Goal: Transaction & Acquisition: Purchase product/service

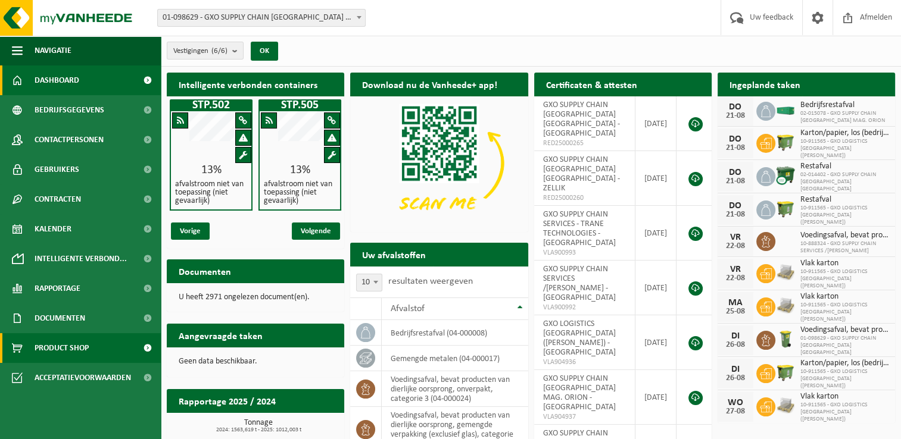
click at [64, 353] on span "Product Shop" at bounding box center [62, 348] width 54 height 30
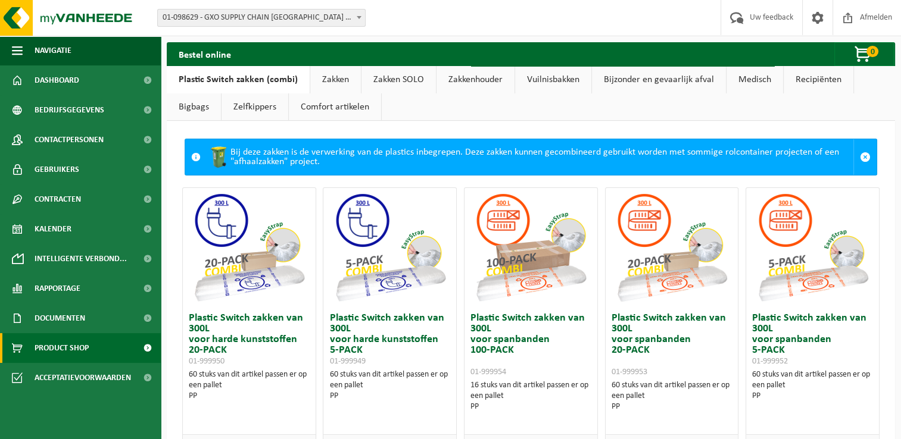
click at [327, 79] on link "Zakken" at bounding box center [335, 79] width 51 height 27
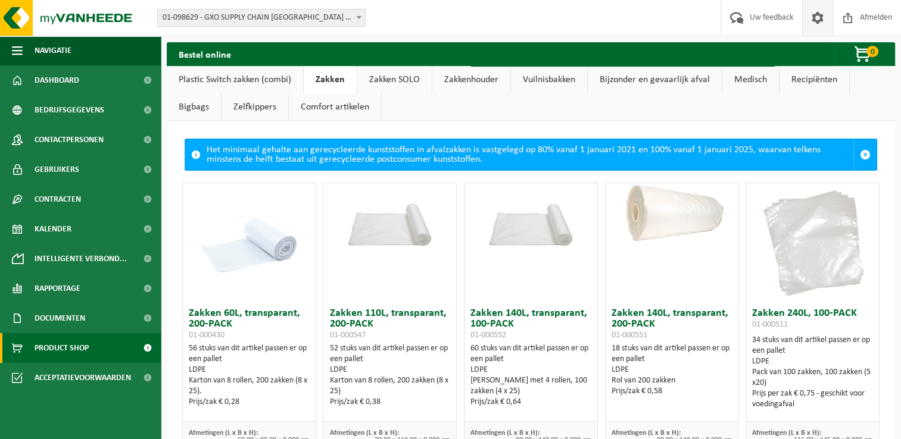
click at [813, 18] on span at bounding box center [817, 17] width 18 height 35
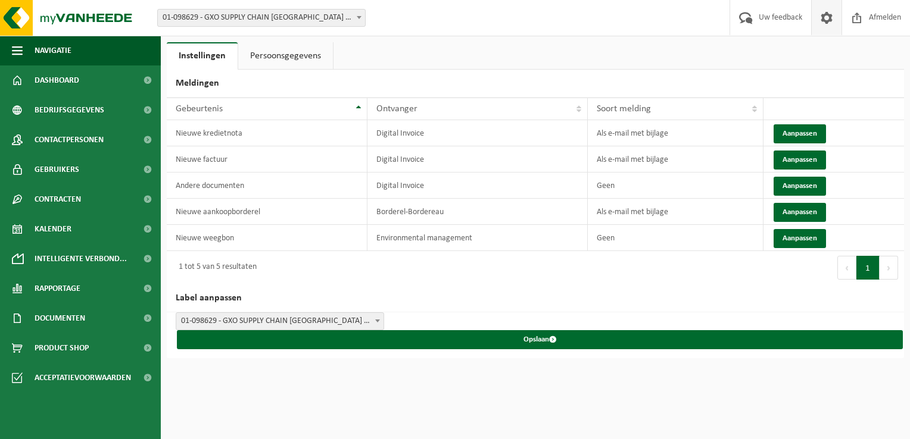
click at [295, 57] on link "Persoonsgegevens" at bounding box center [285, 55] width 95 height 27
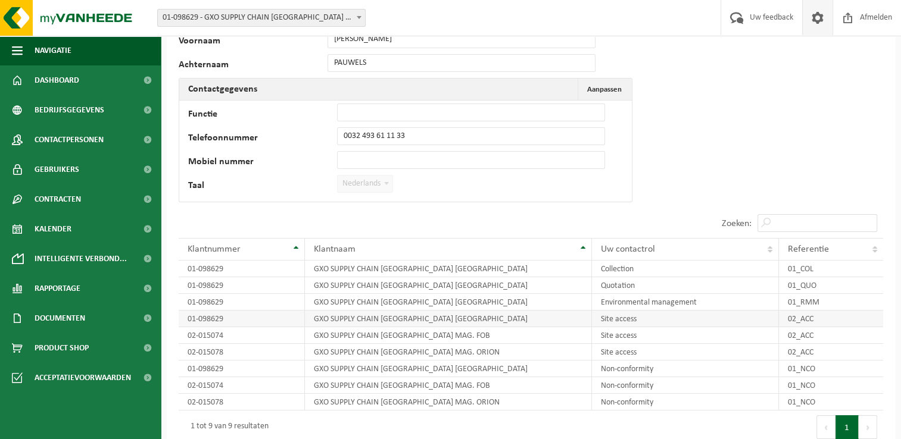
scroll to position [76, 0]
click at [111, 346] on link "Product Shop" at bounding box center [80, 348] width 161 height 30
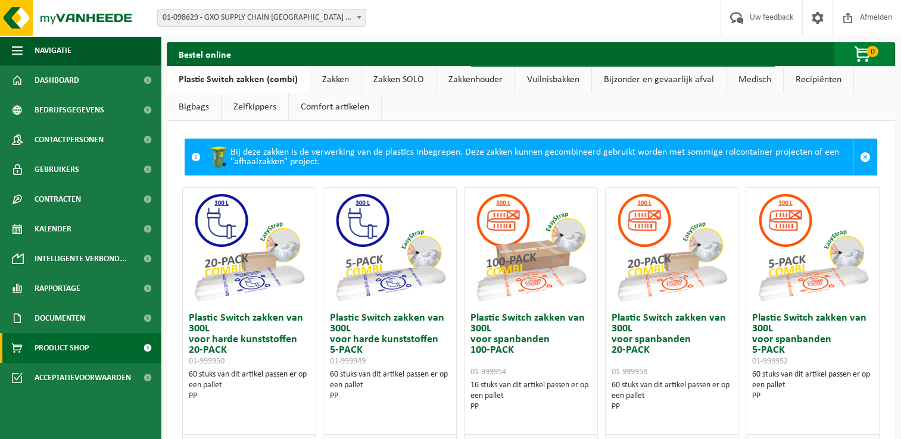
click at [856, 50] on span "button" at bounding box center [863, 55] width 60 height 24
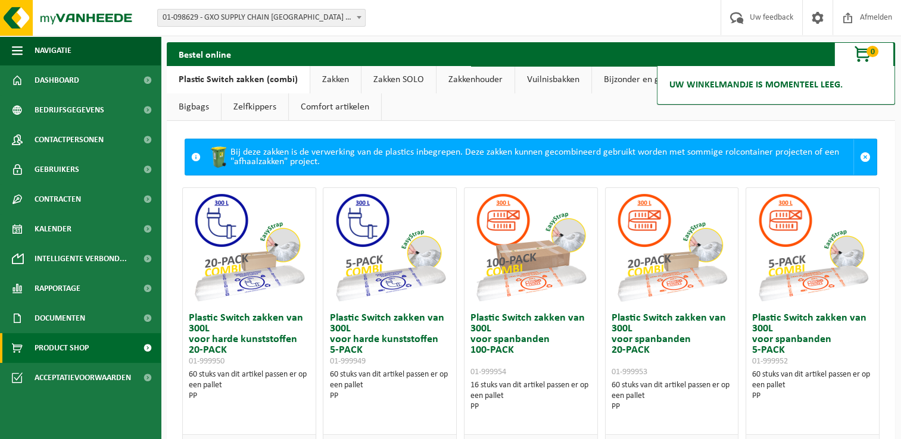
click at [149, 349] on span at bounding box center [147, 348] width 27 height 30
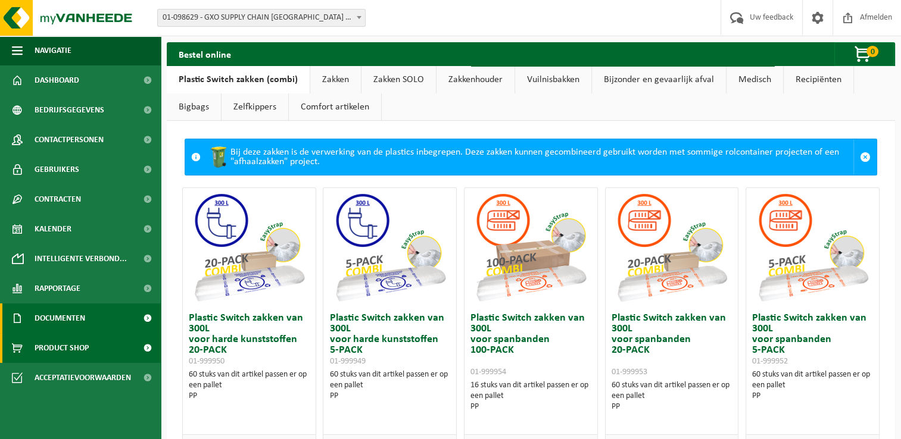
click at [84, 318] on span "Documenten" at bounding box center [60, 319] width 51 height 30
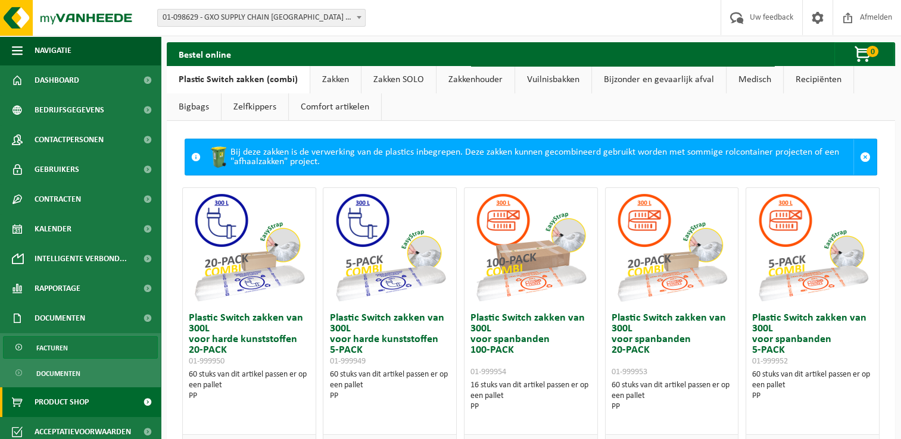
click at [61, 349] on span "Facturen" at bounding box center [52, 348] width 32 height 23
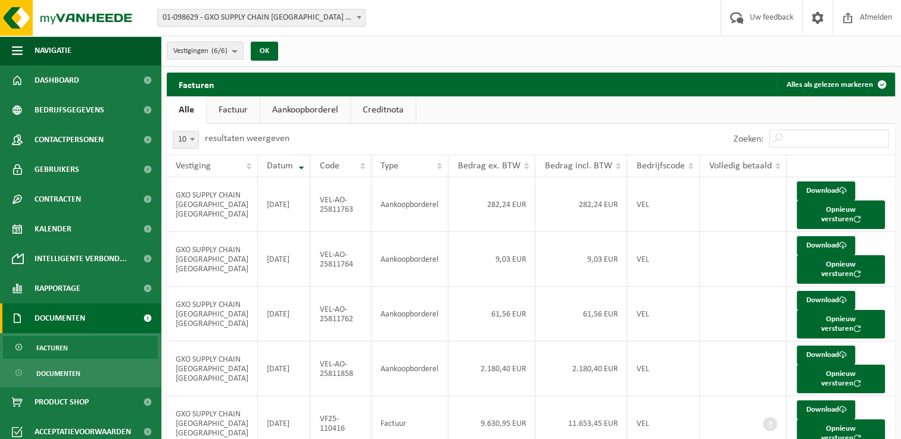
click at [331, 110] on link "Aankoopborderel" at bounding box center [305, 109] width 90 height 27
click at [822, 188] on link "Download" at bounding box center [826, 191] width 58 height 19
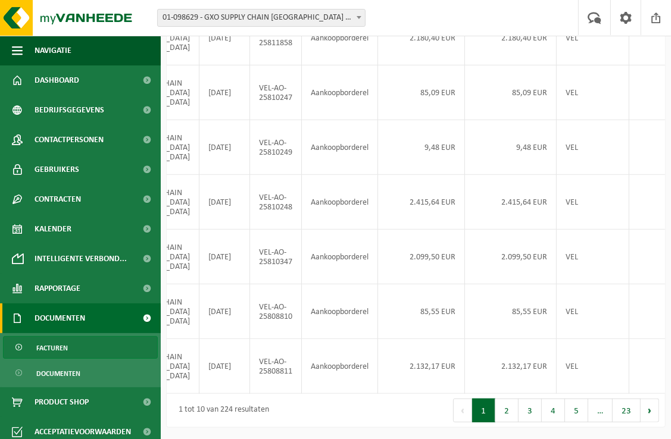
scroll to position [425, 0]
click at [508, 418] on button "2" at bounding box center [506, 411] width 23 height 24
click at [530, 417] on button "3" at bounding box center [530, 411] width 23 height 24
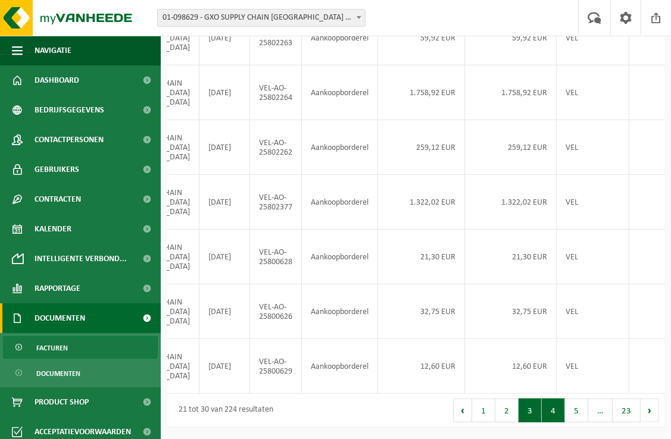
click at [548, 416] on button "4" at bounding box center [553, 411] width 23 height 24
click at [513, 414] on button "2" at bounding box center [506, 411] width 23 height 24
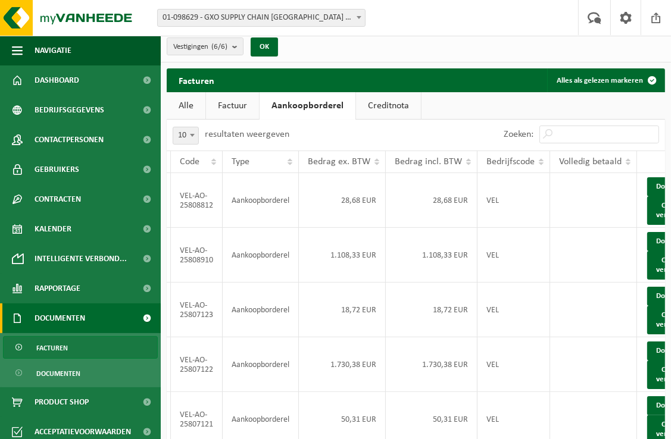
scroll to position [0, 149]
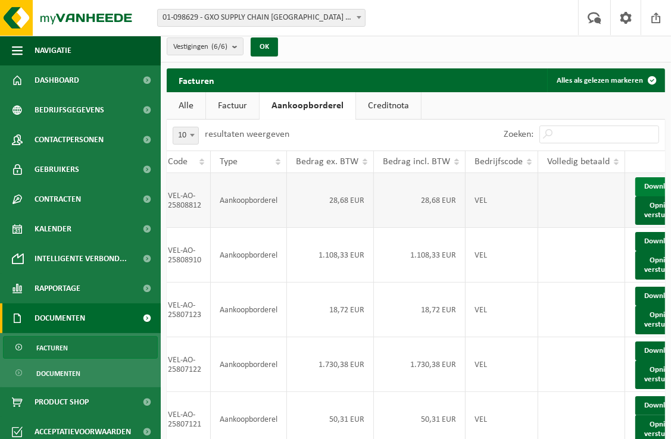
click at [677, 191] on span at bounding box center [681, 187] width 8 height 8
click at [226, 97] on link "Factuur" at bounding box center [232, 105] width 53 height 27
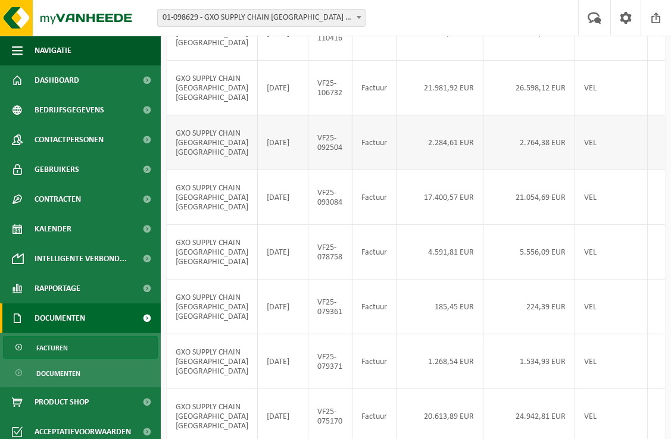
scroll to position [425, 0]
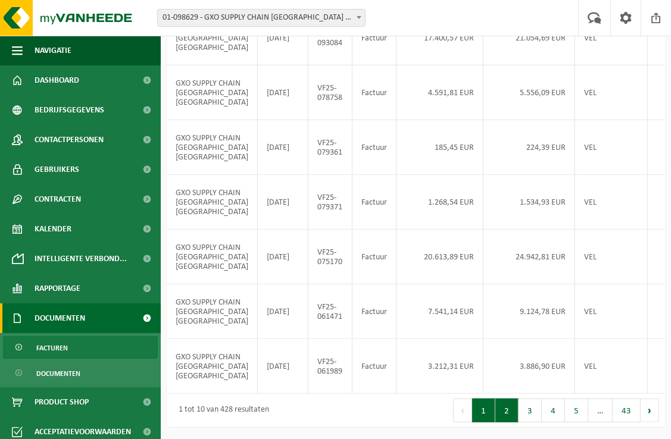
click at [507, 415] on button "2" at bounding box center [506, 411] width 23 height 24
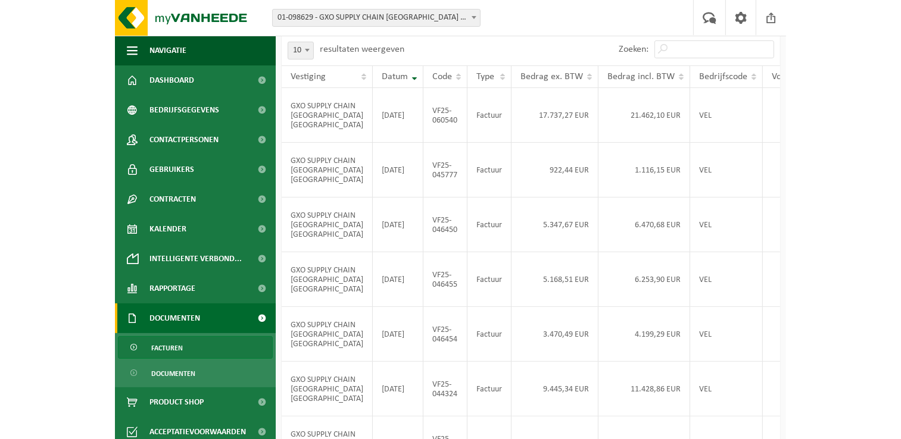
scroll to position [0, 0]
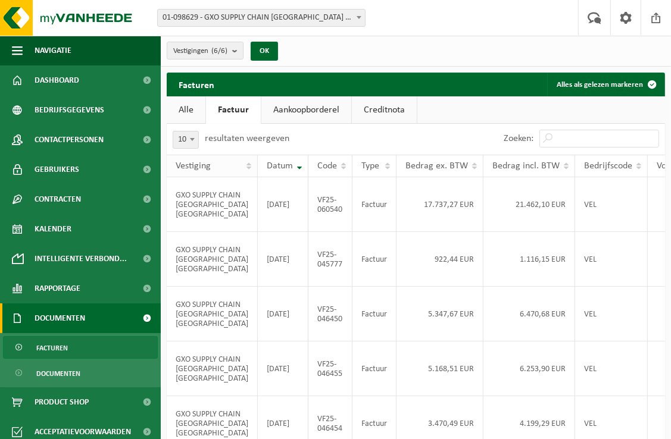
click at [198, 163] on span "Vestiging" at bounding box center [193, 166] width 35 height 10
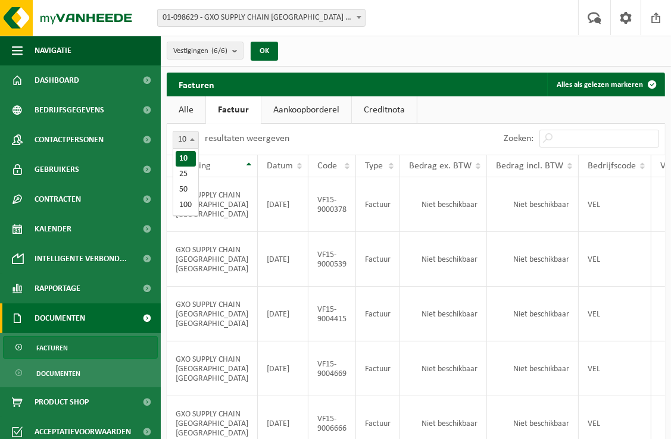
click at [183, 136] on span "10" at bounding box center [185, 140] width 25 height 17
select select "100"
click at [615, 145] on input "Zoeken:" at bounding box center [599, 139] width 120 height 18
type input "ANTWERP"
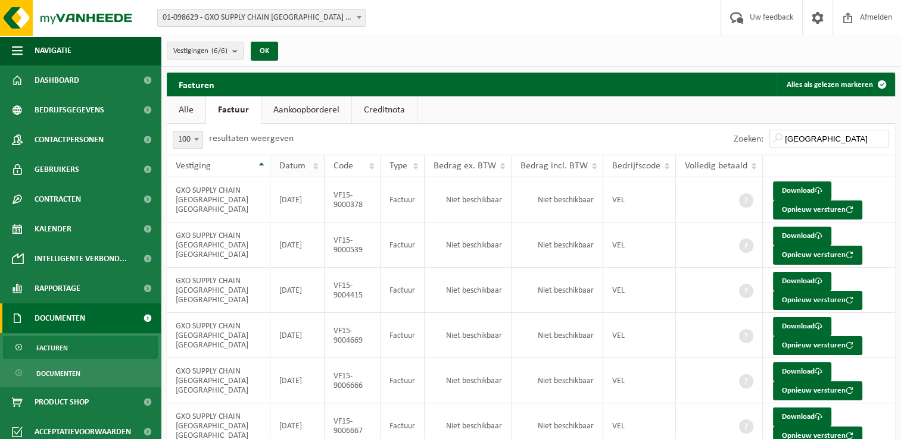
click at [320, 168] on th "Datum" at bounding box center [297, 166] width 54 height 23
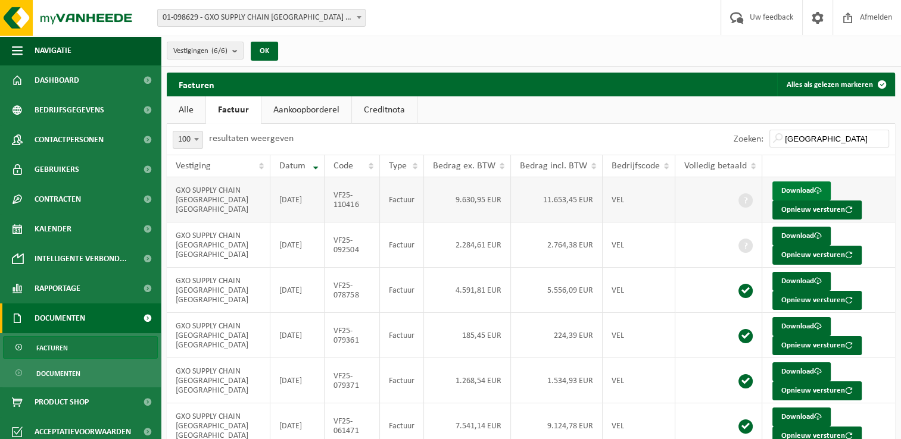
click at [783, 190] on link "Download" at bounding box center [801, 191] width 58 height 19
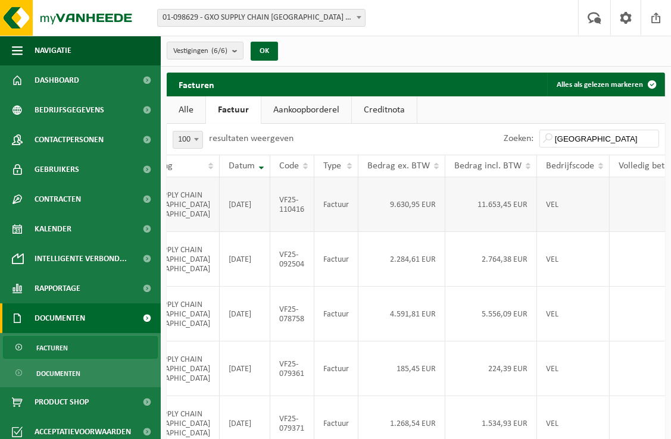
scroll to position [0, 108]
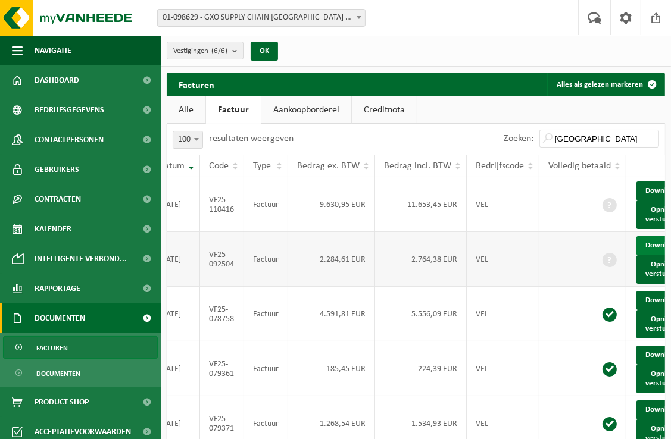
click at [678, 249] on span at bounding box center [682, 246] width 8 height 8
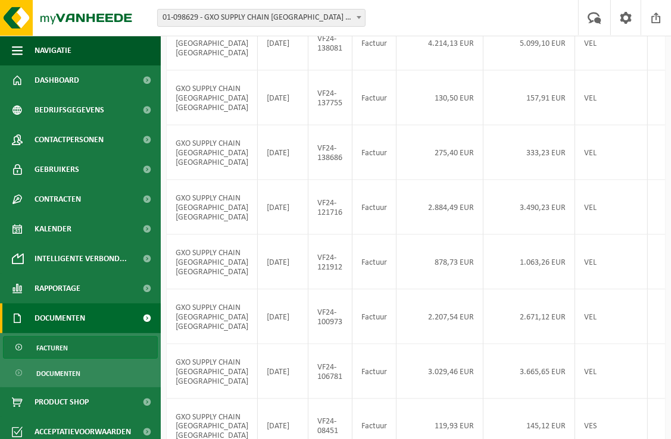
scroll to position [1348, 0]
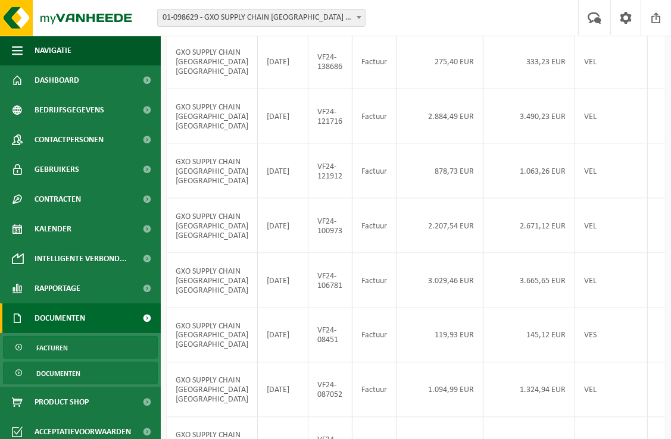
click at [88, 370] on link "Documenten" at bounding box center [80, 373] width 155 height 23
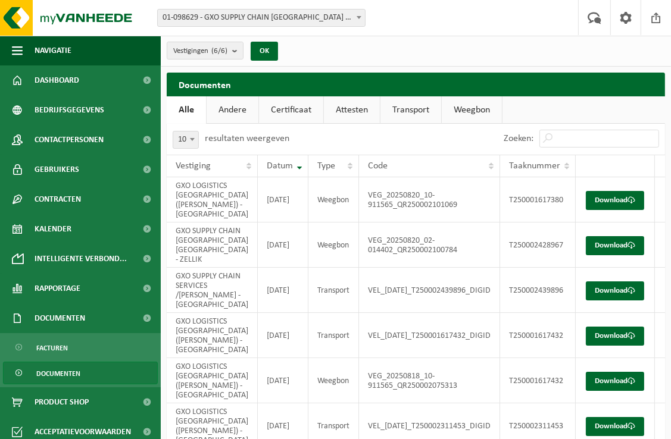
click at [232, 109] on link "Andere" at bounding box center [233, 109] width 52 height 27
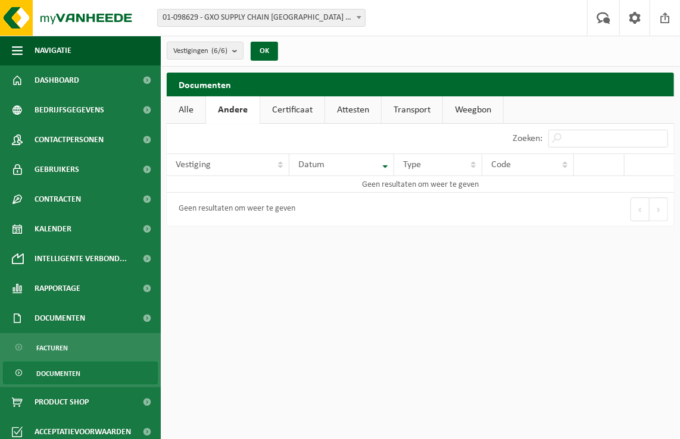
click at [286, 109] on link "Certificaat" at bounding box center [292, 109] width 64 height 27
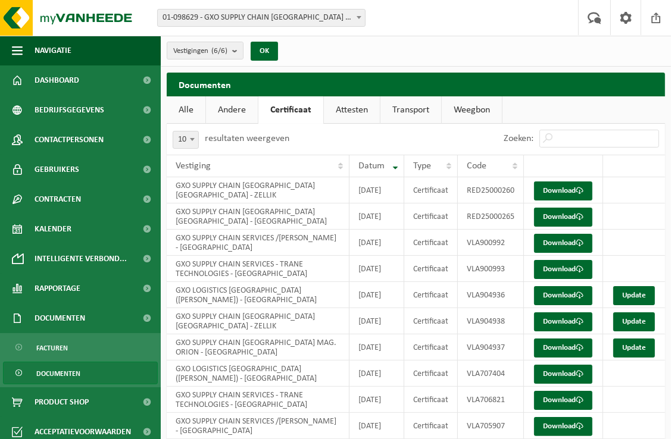
click at [352, 111] on link "Attesten" at bounding box center [352, 109] width 56 height 27
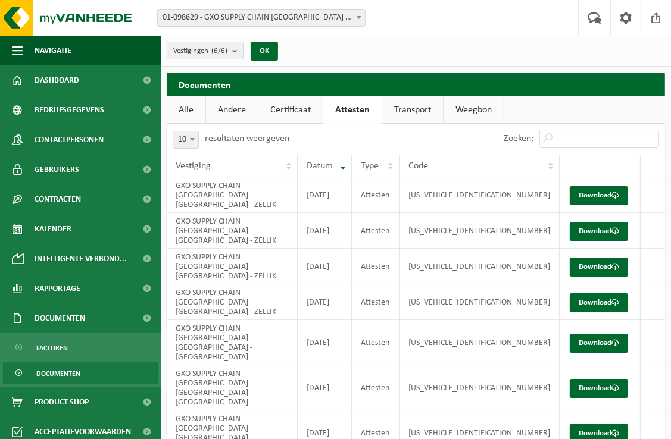
click at [424, 109] on link "Transport" at bounding box center [412, 109] width 61 height 27
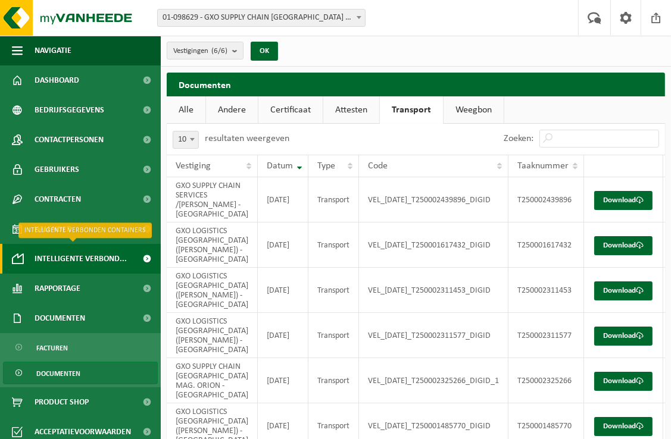
click at [136, 258] on span at bounding box center [147, 259] width 27 height 30
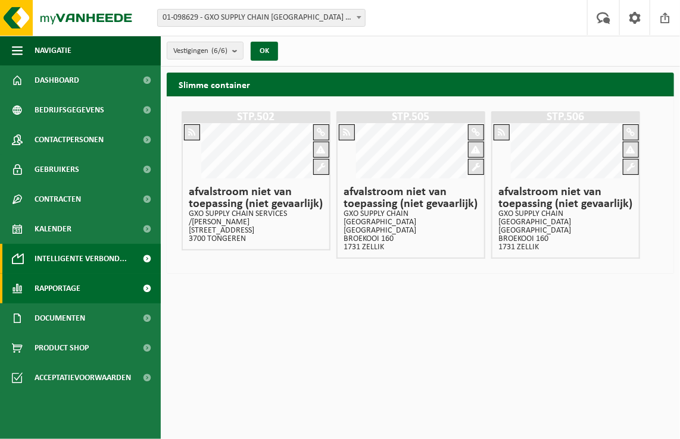
click at [121, 286] on link "Rapportage" at bounding box center [80, 289] width 161 height 30
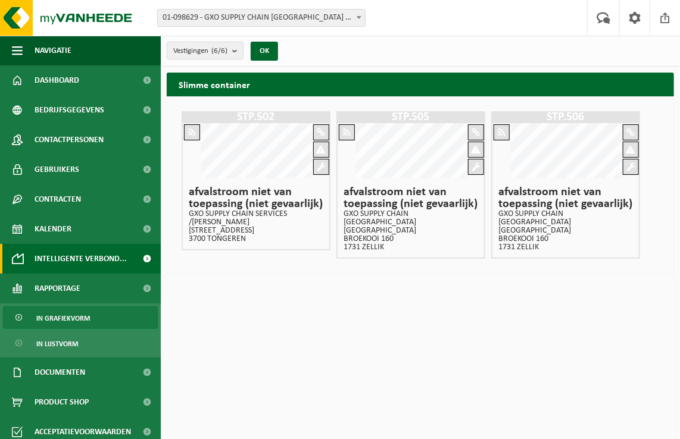
scroll to position [7, 0]
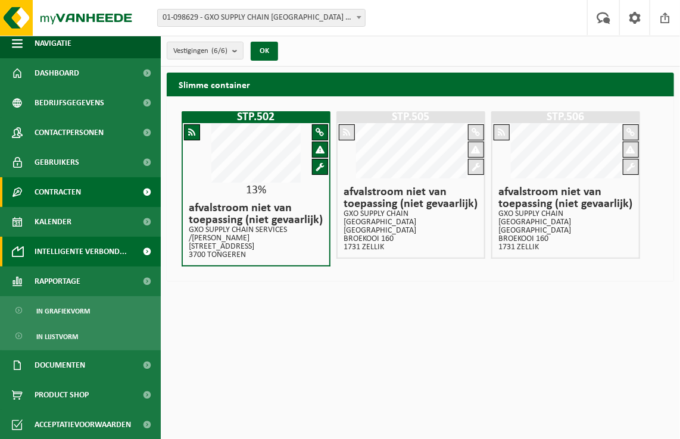
click at [93, 195] on link "Contracten" at bounding box center [80, 192] width 161 height 30
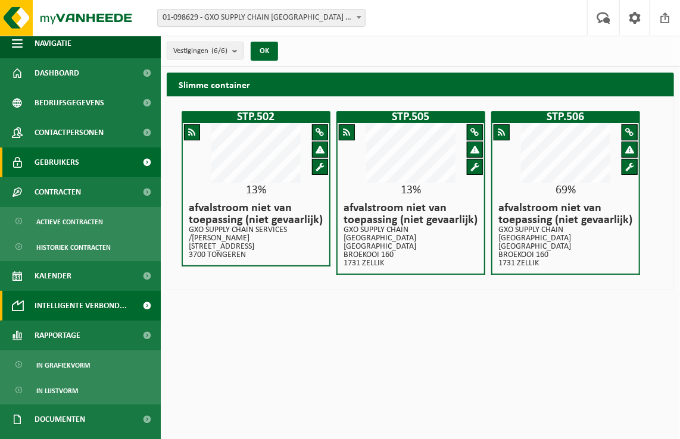
click at [98, 172] on link "Gebruikers" at bounding box center [80, 163] width 161 height 30
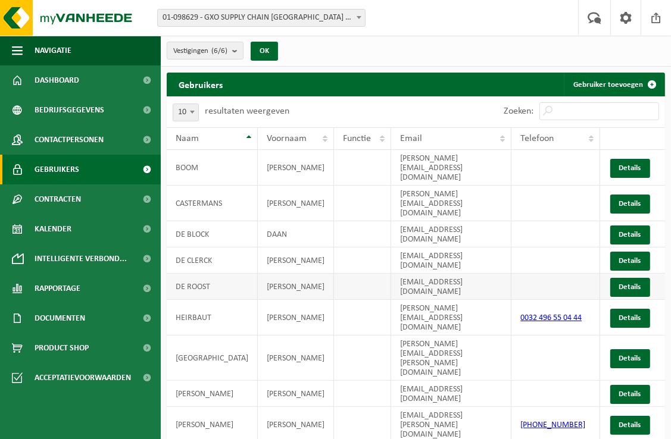
scroll to position [10, 0]
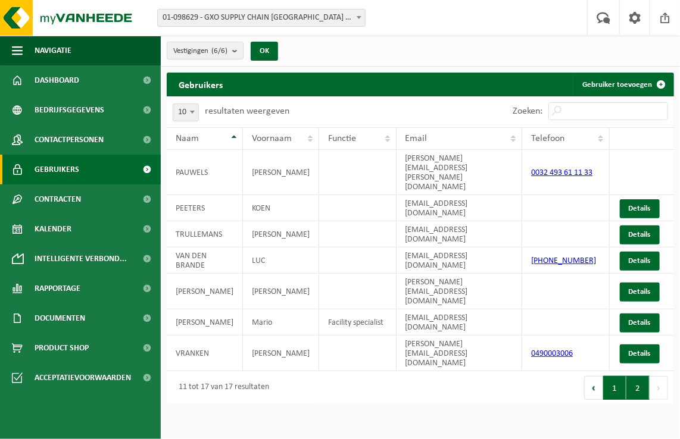
click at [615, 376] on button "1" at bounding box center [614, 388] width 23 height 24
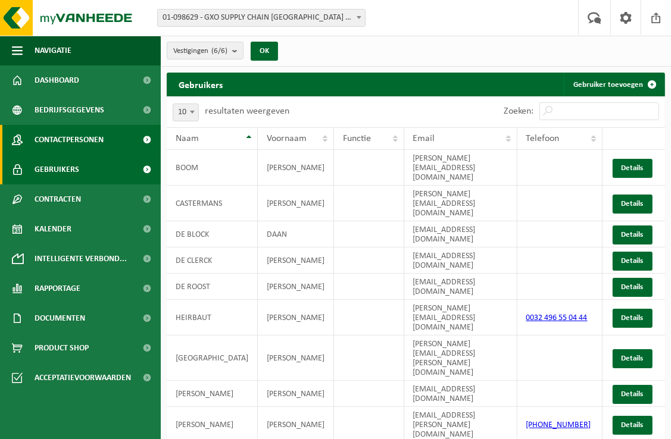
click at [93, 137] on span "Contactpersonen" at bounding box center [69, 140] width 69 height 30
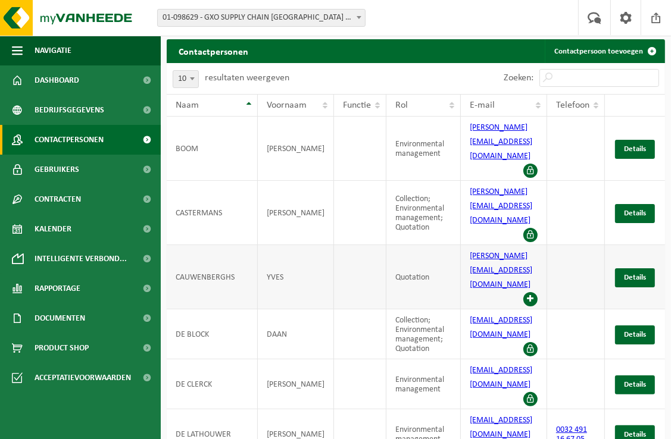
scroll to position [76, 0]
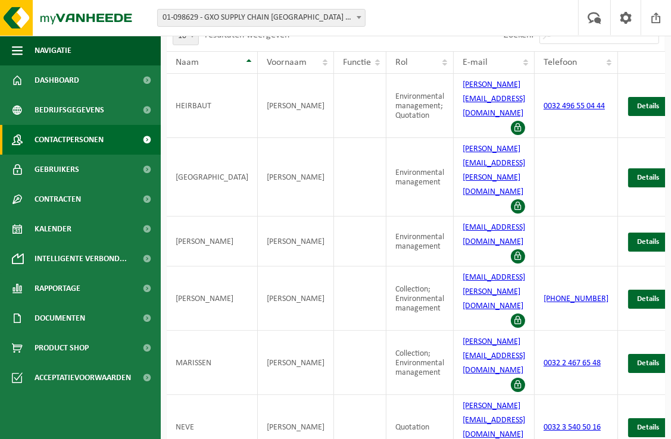
scroll to position [67, 0]
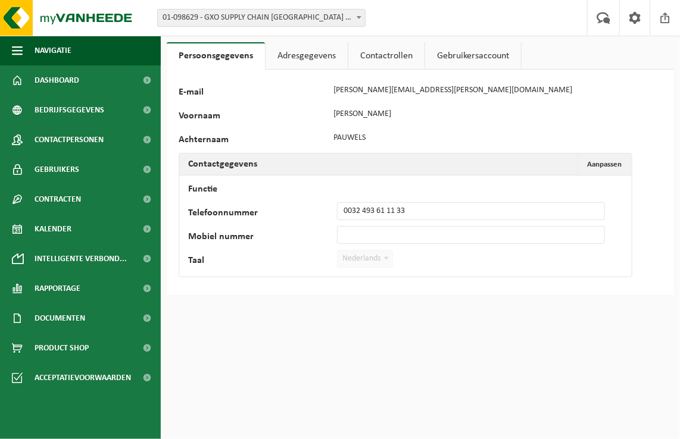
click at [329, 63] on link "Adresgegevens" at bounding box center [307, 55] width 82 height 27
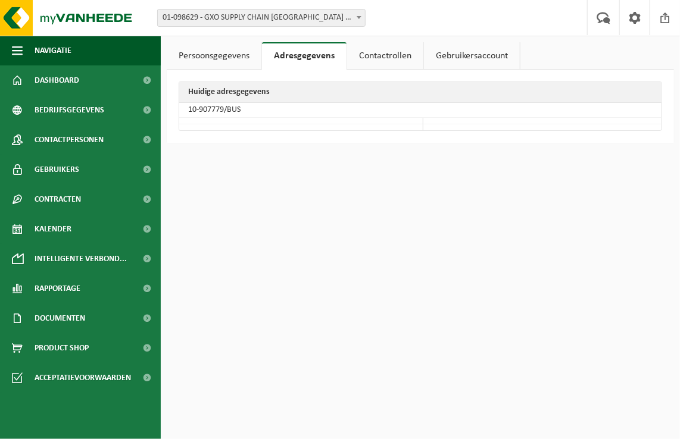
click at [385, 59] on link "Contactrollen" at bounding box center [385, 55] width 76 height 27
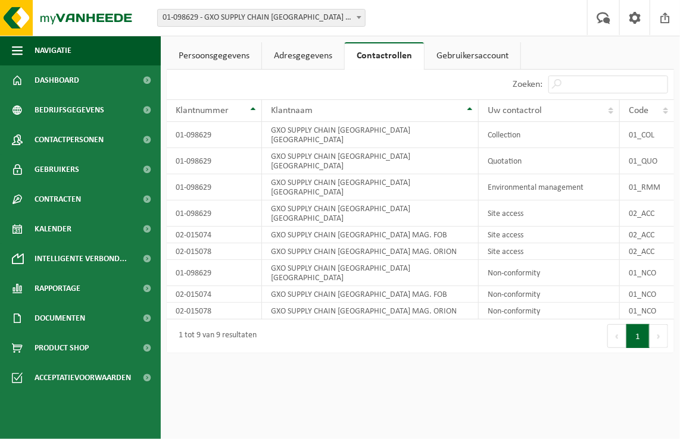
click at [462, 60] on link "Gebruikersaccount" at bounding box center [472, 55] width 96 height 27
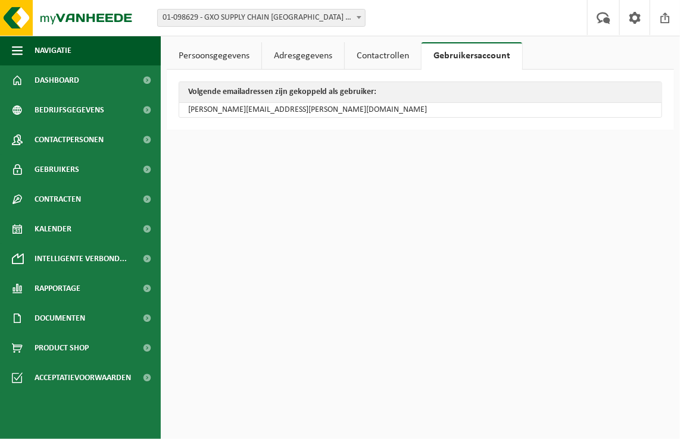
click at [219, 53] on link "Persoonsgegevens" at bounding box center [214, 55] width 95 height 27
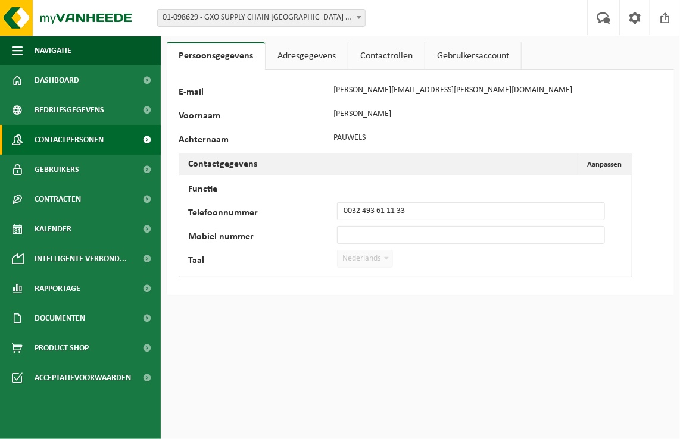
click at [55, 141] on span "Contactpersonen" at bounding box center [69, 140] width 69 height 30
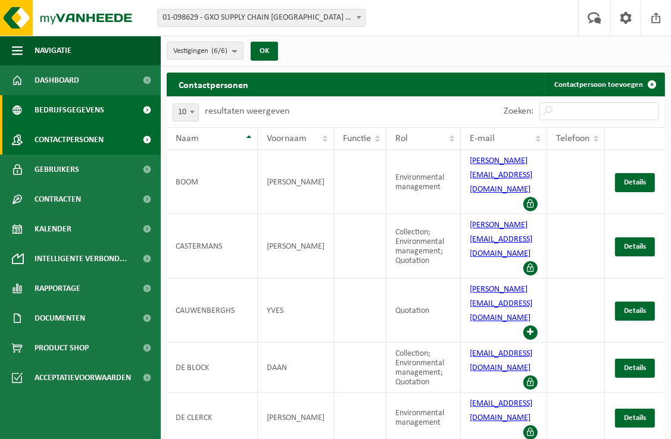
click at [79, 108] on span "Bedrijfsgegevens" at bounding box center [70, 110] width 70 height 30
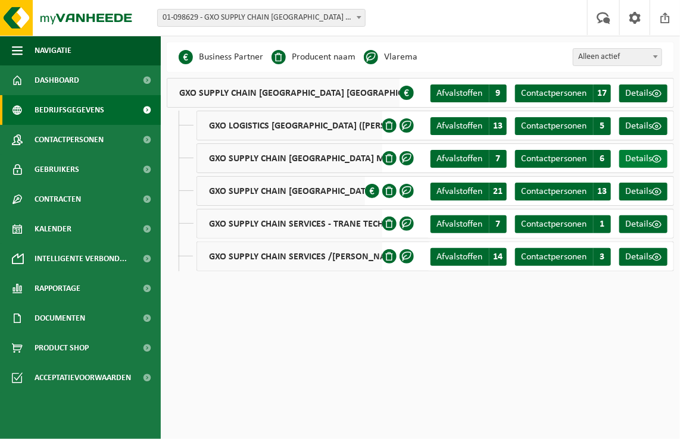
click at [651, 157] on span "Details" at bounding box center [638, 159] width 27 height 10
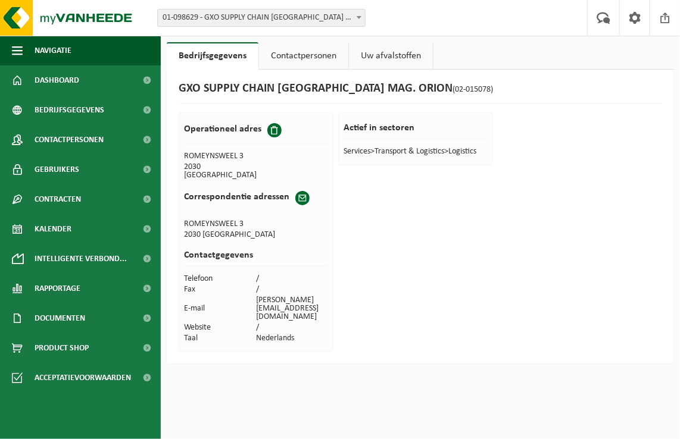
click at [303, 60] on link "Contactpersonen" at bounding box center [303, 55] width 89 height 27
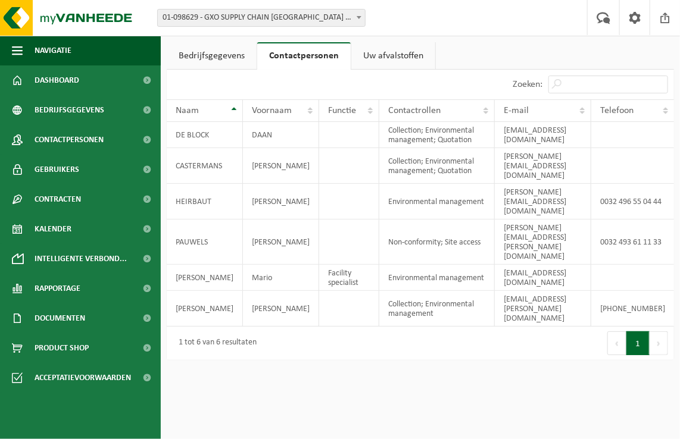
click at [369, 57] on link "Uw afvalstoffen" at bounding box center [393, 55] width 84 height 27
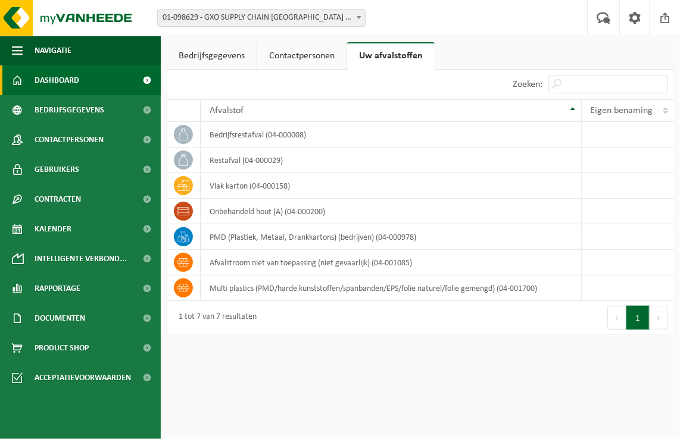
click at [113, 76] on link "Dashboard" at bounding box center [80, 80] width 161 height 30
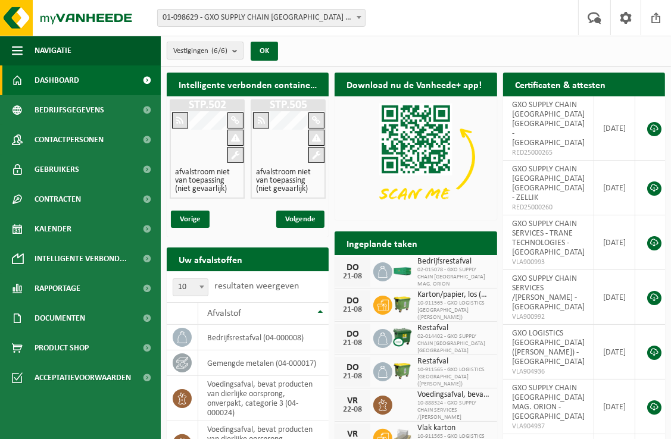
click at [231, 52] on button "Vestigingen (6/6)" at bounding box center [205, 51] width 77 height 18
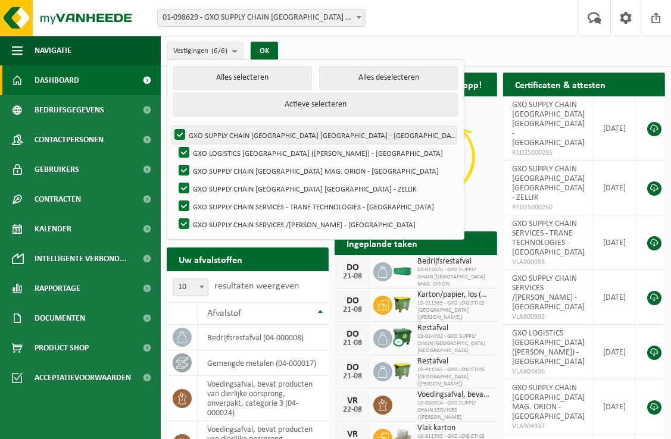
click at [176, 135] on label "GXO SUPPLY CHAIN ANTWERP NV - ANTWERPEN" at bounding box center [314, 135] width 285 height 18
click at [170, 126] on input "GXO SUPPLY CHAIN ANTWERP NV - ANTWERPEN" at bounding box center [170, 126] width 1 height 1
checkbox input "false"
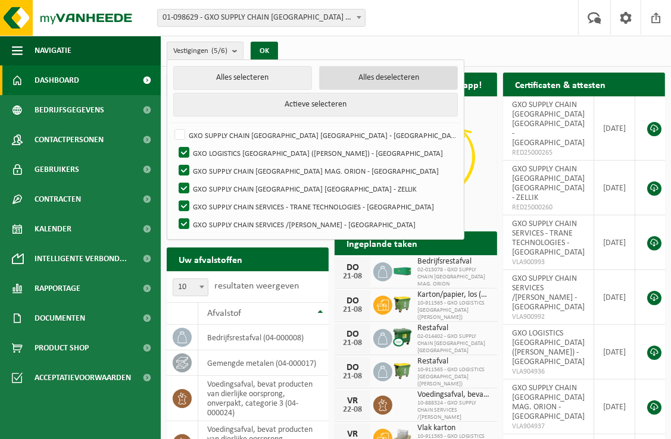
click at [320, 79] on button "Alles deselecteren" at bounding box center [388, 78] width 139 height 24
checkbox input "false"
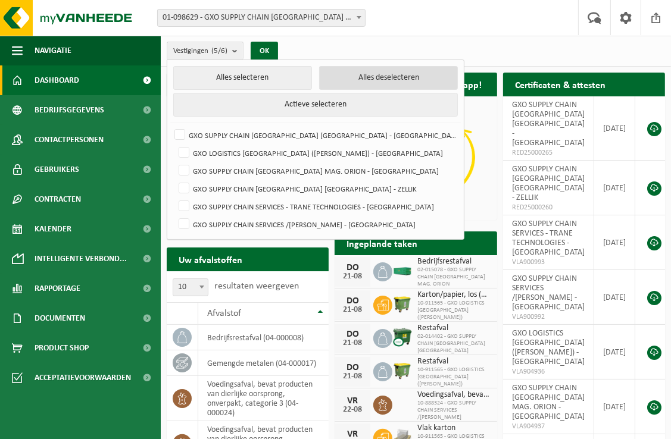
checkbox input "false"
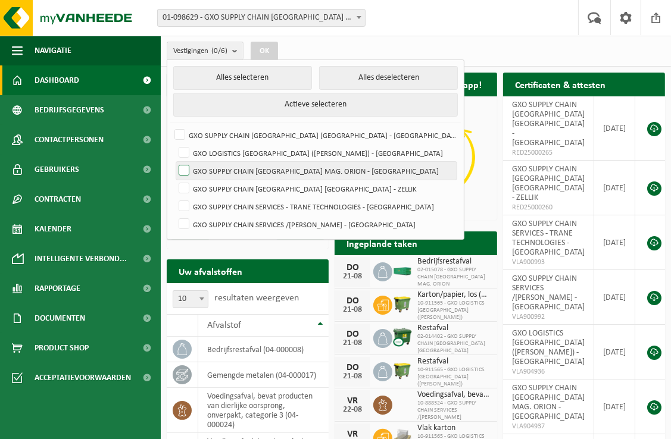
click at [179, 173] on label "GXO SUPPLY CHAIN [GEOGRAPHIC_DATA] MAG. ORION - [GEOGRAPHIC_DATA]" at bounding box center [316, 171] width 280 height 18
click at [174, 162] on input "GXO SUPPLY CHAIN [GEOGRAPHIC_DATA] MAG. ORION - [GEOGRAPHIC_DATA]" at bounding box center [174, 161] width 1 height 1
checkbox input "true"
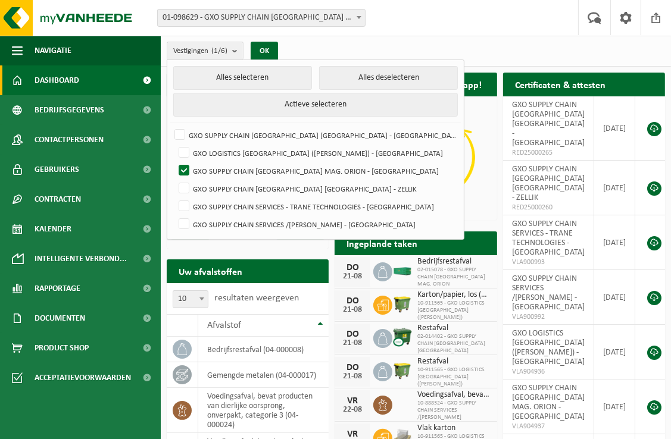
click at [410, 36] on div "Vestiging: 01-098629 - GXO SUPPLY CHAIN ANTWERP NV - ANTWERPEN 10-911565 - GXO …" at bounding box center [335, 18] width 671 height 36
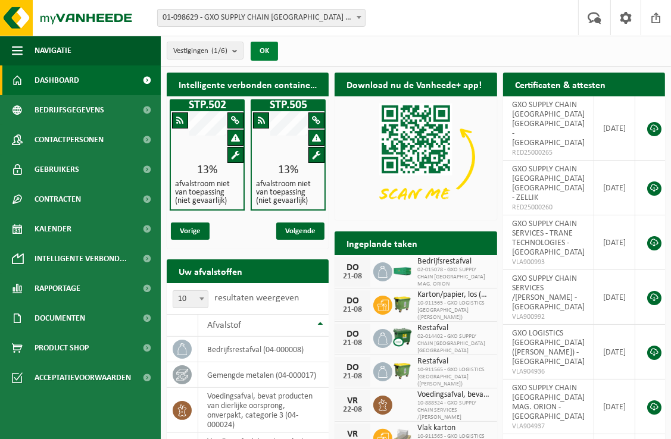
click at [274, 54] on button "OK" at bounding box center [264, 51] width 27 height 19
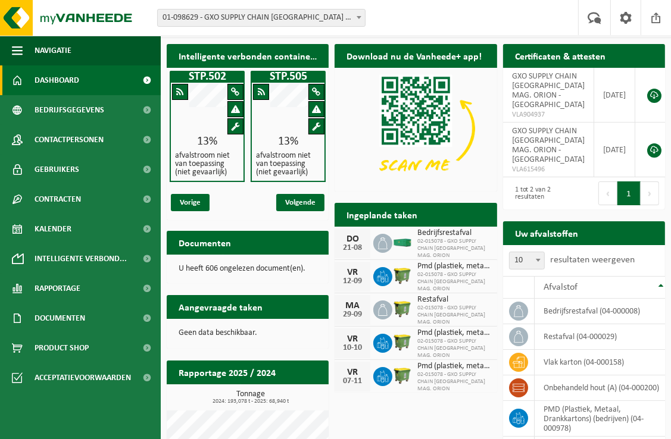
scroll to position [28, 0]
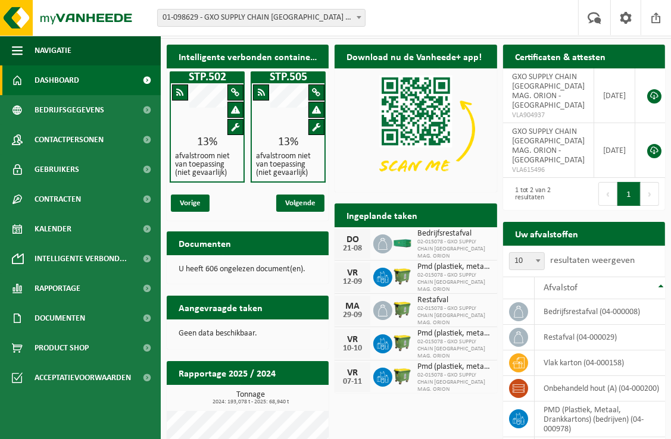
click at [246, 17] on span "01-098629 - GXO SUPPLY CHAIN [GEOGRAPHIC_DATA] [GEOGRAPHIC_DATA] - [GEOGRAPHIC_…" at bounding box center [261, 18] width 207 height 17
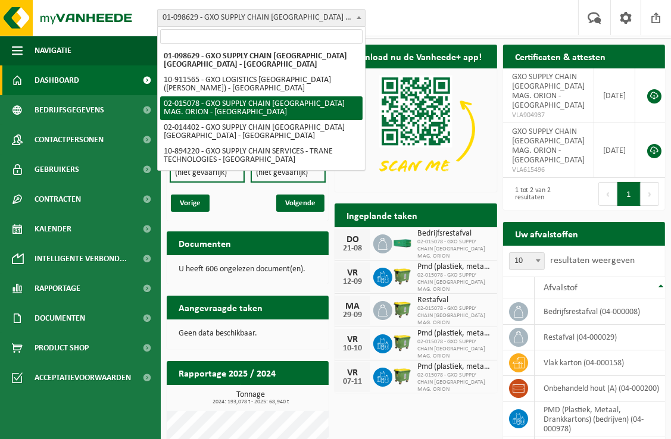
select select "2771"
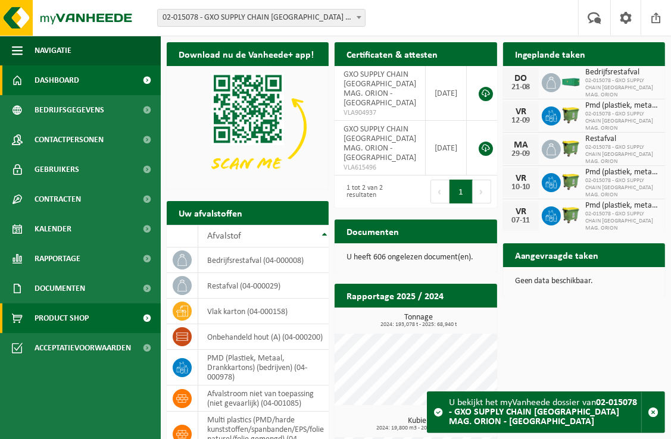
click at [86, 317] on span "Product Shop" at bounding box center [62, 319] width 54 height 30
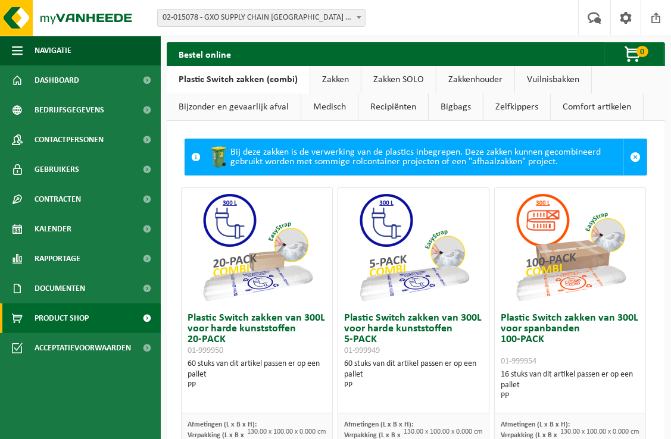
click at [378, 82] on link "Zakken SOLO" at bounding box center [398, 79] width 74 height 27
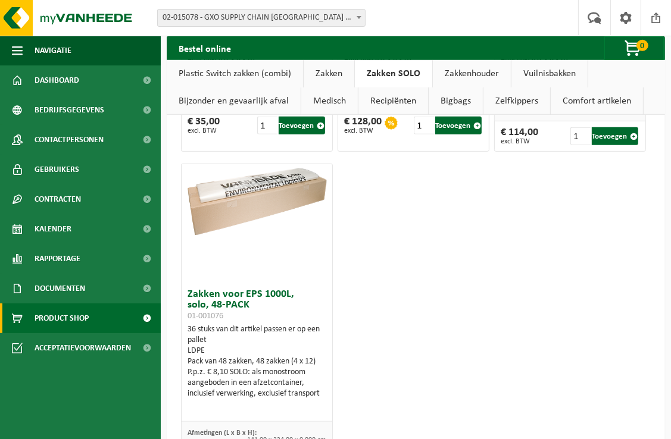
scroll to position [412, 0]
click at [474, 76] on link "Zakkenhouder" at bounding box center [472, 73] width 78 height 27
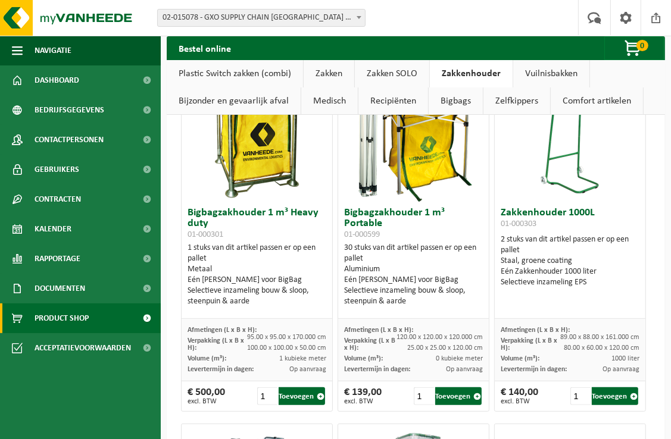
scroll to position [52, 0]
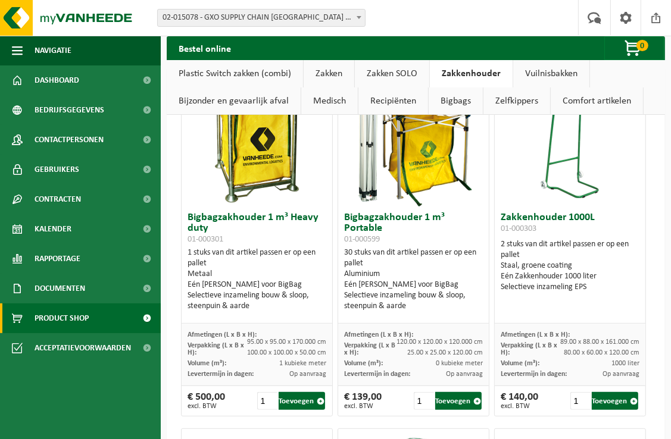
click at [394, 99] on link "Recipiënten" at bounding box center [393, 101] width 70 height 27
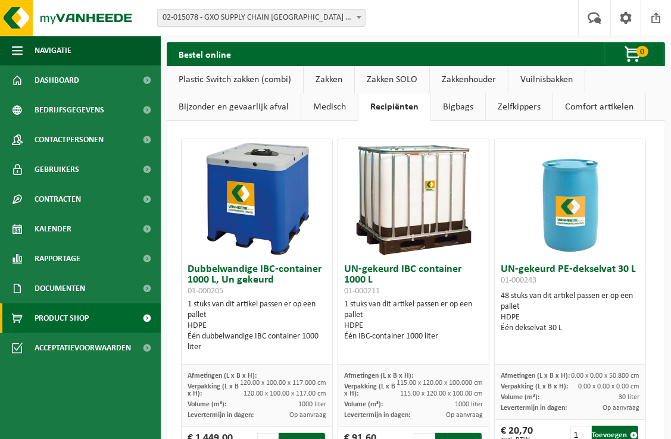
scroll to position [48, 0]
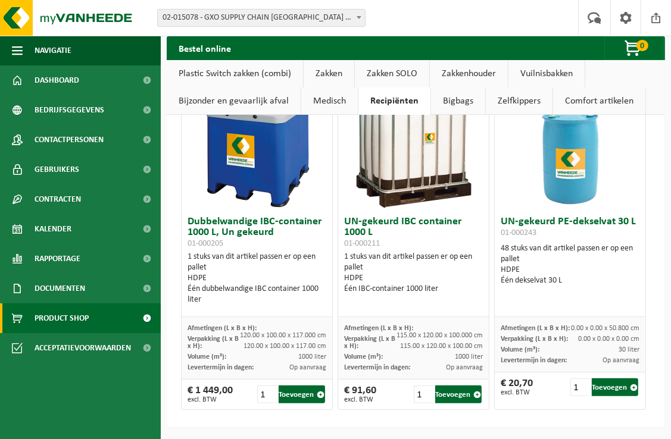
click at [454, 104] on link "Bigbags" at bounding box center [458, 101] width 54 height 27
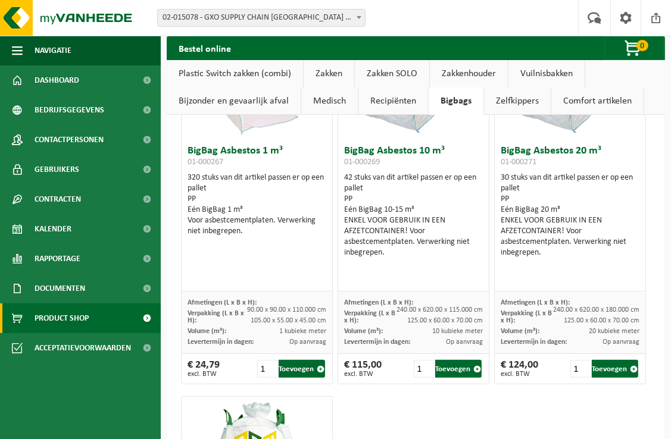
scroll to position [0, 0]
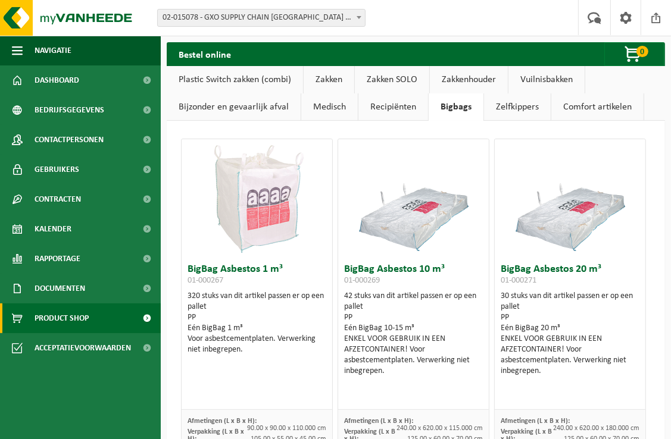
click at [523, 104] on link "Zelfkippers" at bounding box center [517, 106] width 67 height 27
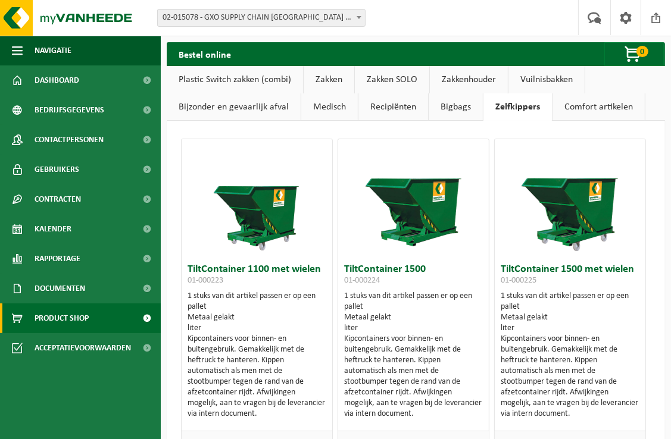
click at [579, 106] on link "Comfort artikelen" at bounding box center [598, 106] width 92 height 27
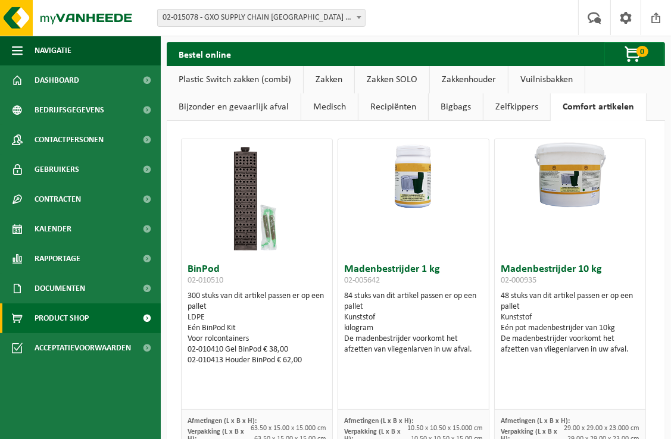
click at [239, 106] on link "Bijzonder en gevaarlijk afval" at bounding box center [234, 106] width 134 height 27
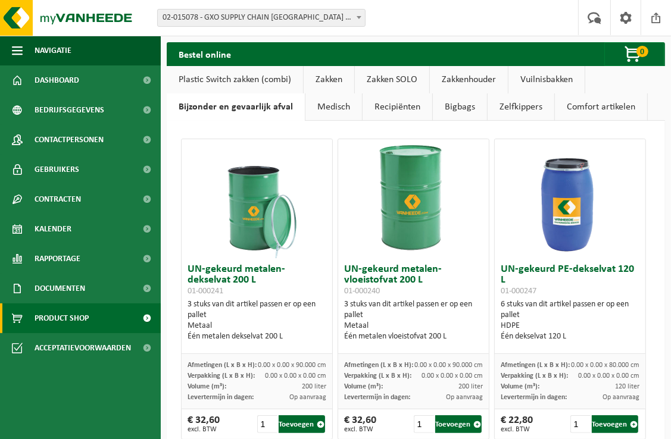
click at [550, 83] on link "Vuilnisbakken" at bounding box center [546, 79] width 76 height 27
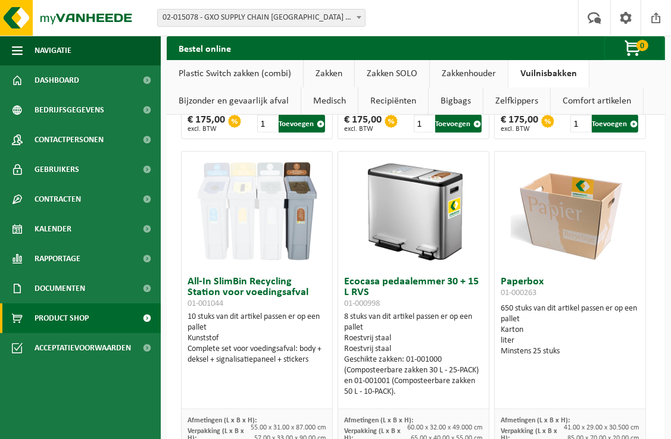
scroll to position [326, 0]
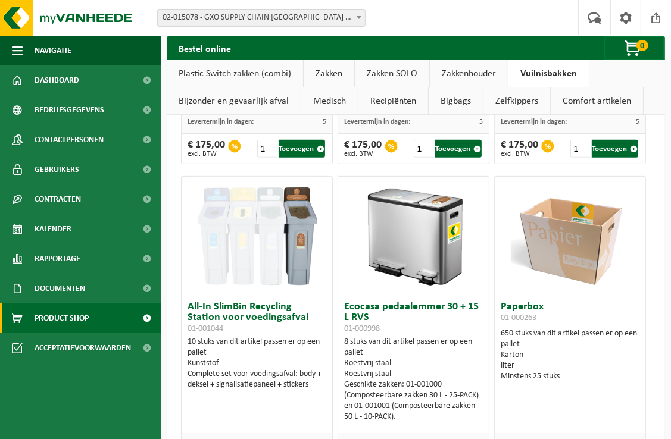
drag, startPoint x: 455, startPoint y: 316, endPoint x: 432, endPoint y: 356, distance: 46.7
click at [432, 356] on div "Ecocasa pedaalemmer 30 + 15 L RVS 01-000998 8 stuks van dit artikel passen er o…" at bounding box center [413, 365] width 151 height 139
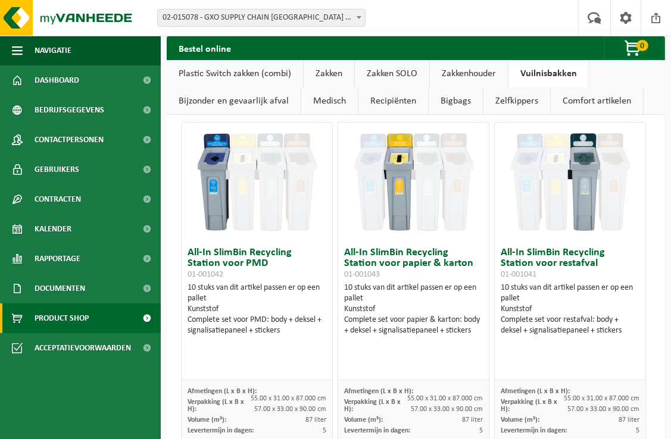
scroll to position [0, 0]
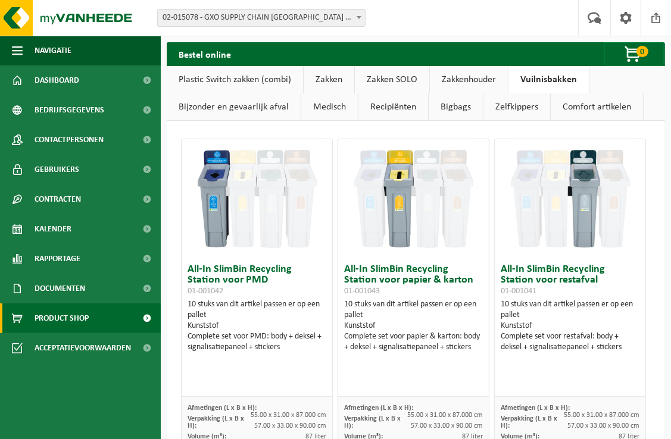
click at [335, 78] on link "Zakken" at bounding box center [329, 79] width 51 height 27
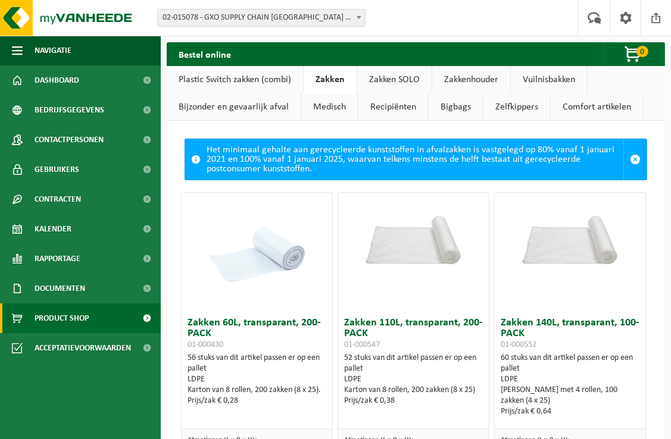
click at [261, 77] on link "Plastic Switch zakken (combi)" at bounding box center [235, 79] width 136 height 27
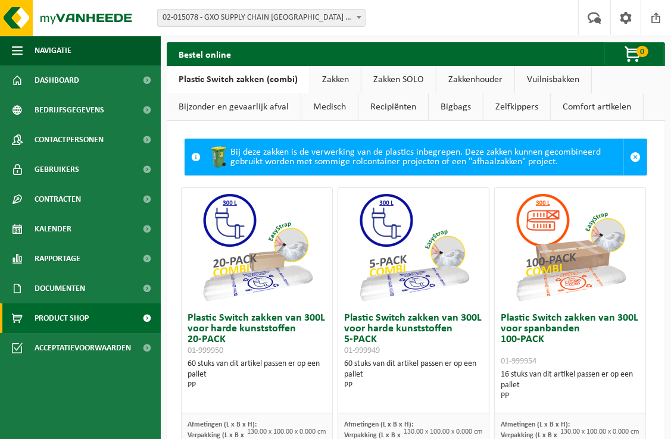
click at [352, 77] on link "Zakken" at bounding box center [335, 79] width 51 height 27
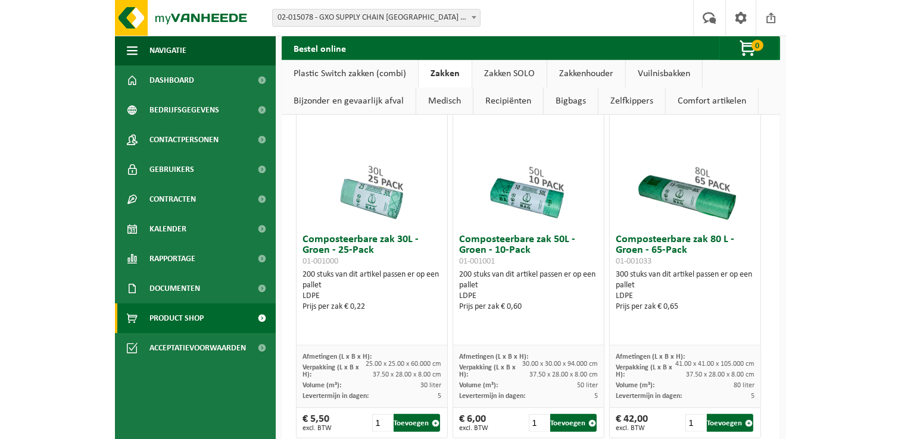
scroll to position [747, 0]
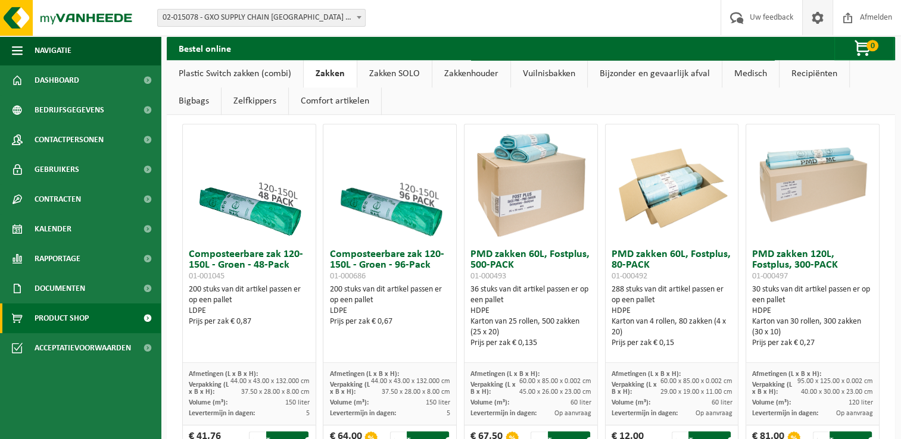
click at [670, 14] on span at bounding box center [817, 17] width 18 height 35
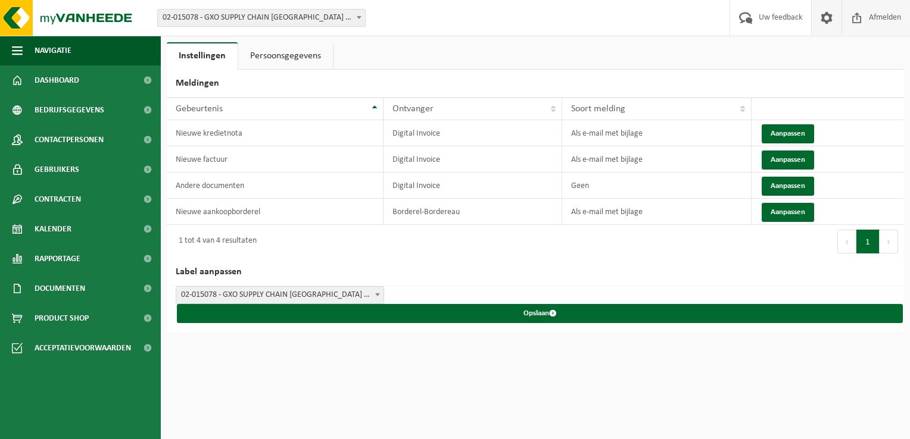
click at [867, 19] on span "Afmelden" at bounding box center [885, 17] width 38 height 35
